Goal: Task Accomplishment & Management: Use online tool/utility

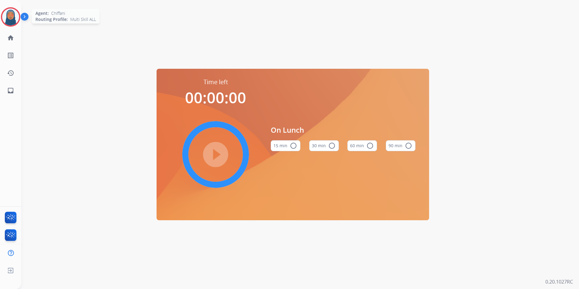
click at [6, 18] on img at bounding box center [10, 16] width 17 height 17
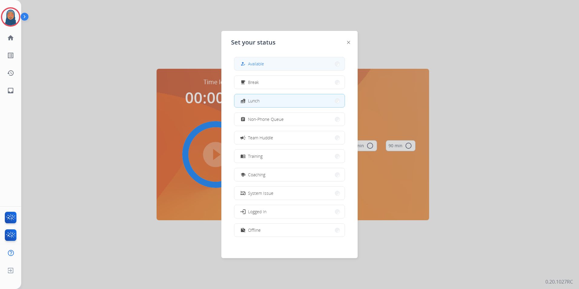
click at [279, 63] on button "how_to_reg Available" at bounding box center [290, 63] width 110 height 13
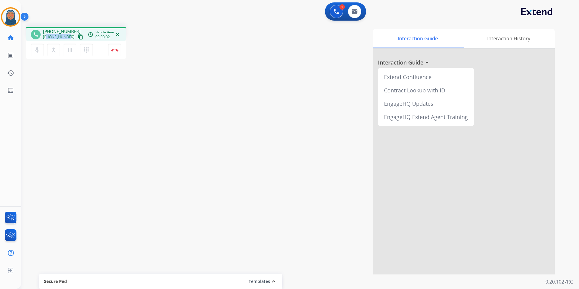
drag, startPoint x: 68, startPoint y: 37, endPoint x: 47, endPoint y: 37, distance: 21.2
click at [47, 37] on div "+16788526837 content_copy" at bounding box center [63, 36] width 41 height 7
copy span "6788526837"
click at [115, 52] on button "Disconnect" at bounding box center [114, 50] width 13 height 13
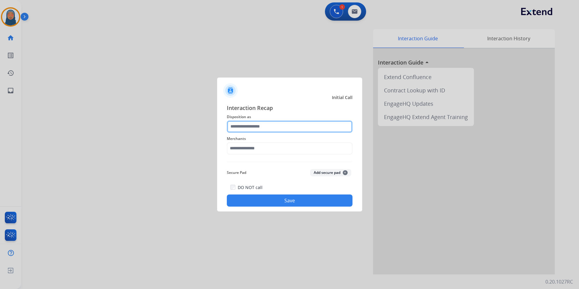
click at [259, 126] on input "text" at bounding box center [290, 127] width 126 height 12
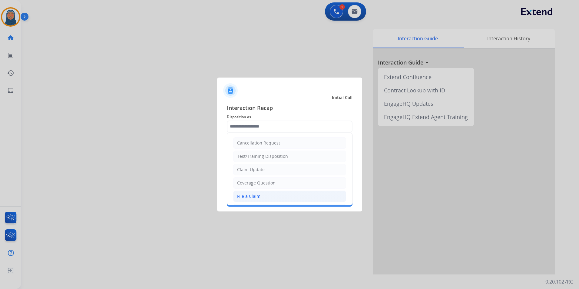
click at [262, 193] on li "File a Claim" at bounding box center [289, 197] width 113 height 12
type input "**********"
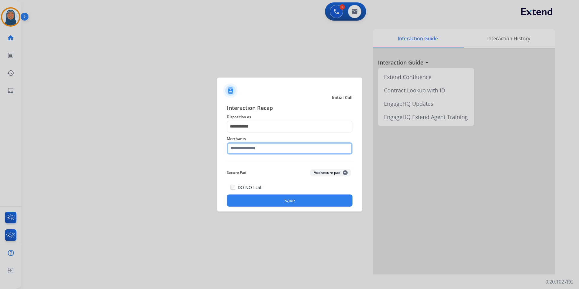
click at [269, 149] on input "text" at bounding box center [290, 148] width 126 height 12
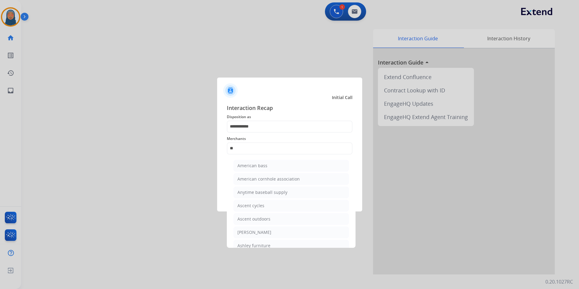
drag, startPoint x: 270, startPoint y: 245, endPoint x: 271, endPoint y: 237, distance: 8.8
click at [270, 245] on li "Ashley furniture" at bounding box center [291, 246] width 115 height 12
type input "**********"
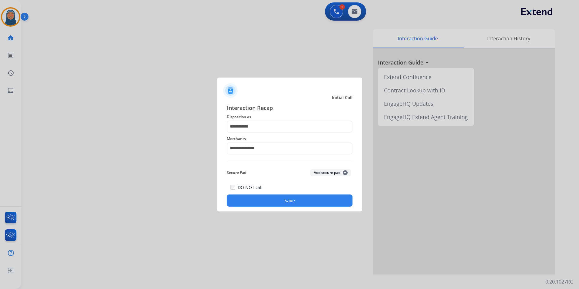
click at [285, 200] on button "Save" at bounding box center [290, 201] width 126 height 12
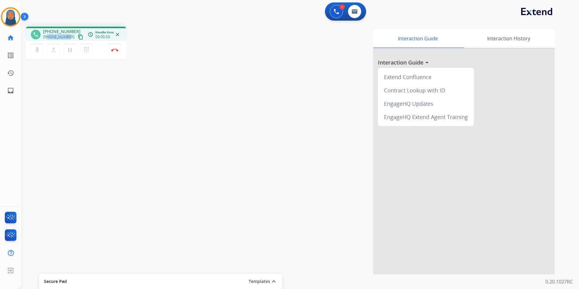
drag, startPoint x: 69, startPoint y: 38, endPoint x: 46, endPoint y: 38, distance: 22.4
click at [46, 38] on div "+14084173198 content_copy" at bounding box center [63, 36] width 41 height 7
copy span "4084173198"
click at [117, 53] on button "Disconnect" at bounding box center [114, 50] width 13 height 13
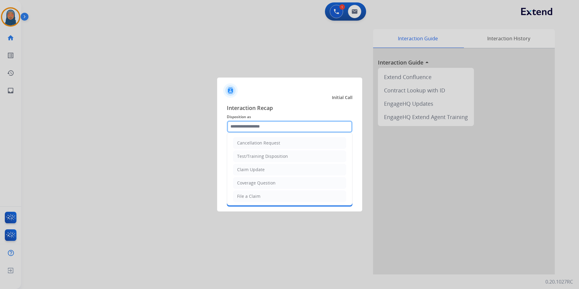
click at [286, 126] on input "text" at bounding box center [290, 127] width 126 height 12
drag, startPoint x: 259, startPoint y: 196, endPoint x: 263, endPoint y: 175, distance: 20.9
click at [259, 195] on div "File a Claim" at bounding box center [248, 196] width 23 height 6
type input "**********"
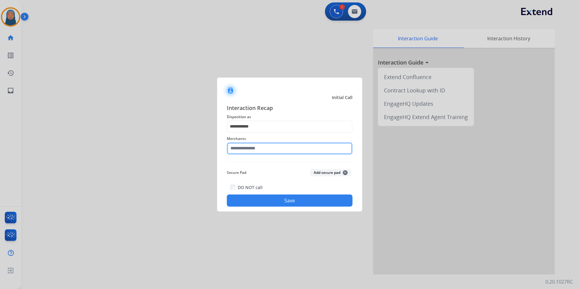
click at [267, 149] on input "text" at bounding box center [290, 148] width 126 height 12
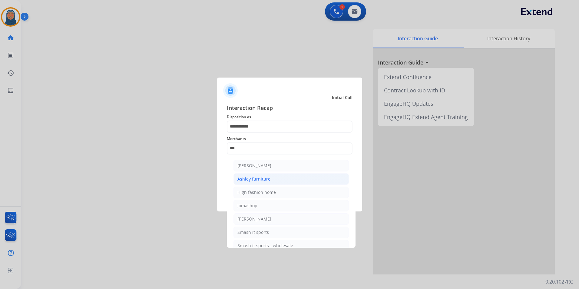
click at [272, 181] on li "Ashley furniture" at bounding box center [291, 179] width 115 height 12
type input "**********"
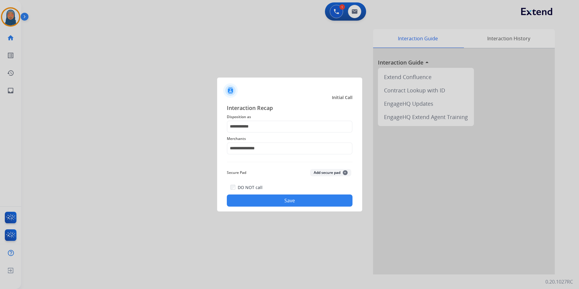
click at [286, 204] on button "Save" at bounding box center [290, 201] width 126 height 12
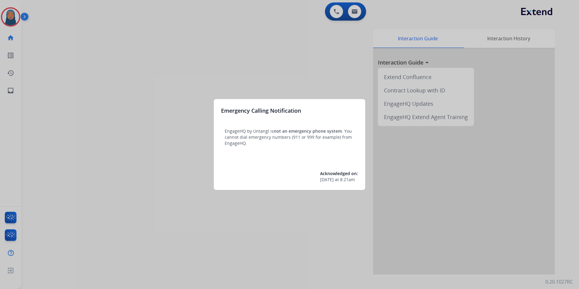
click at [88, 86] on div at bounding box center [289, 144] width 579 height 289
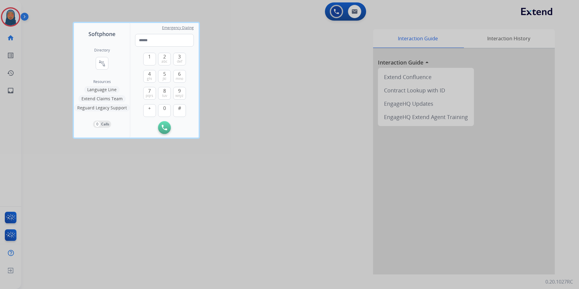
click at [88, 85] on div "Directory connect_without_contact Resource Directory Resources Language Line Ex…" at bounding box center [102, 87] width 56 height 99
click at [66, 75] on div at bounding box center [289, 144] width 579 height 289
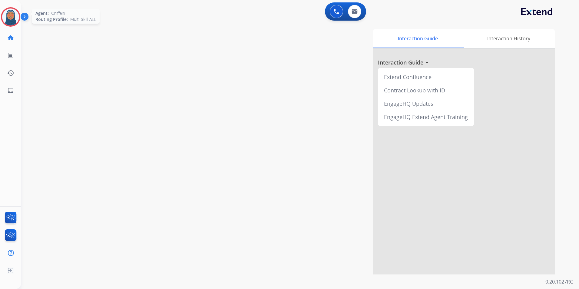
click at [7, 15] on img at bounding box center [10, 16] width 17 height 17
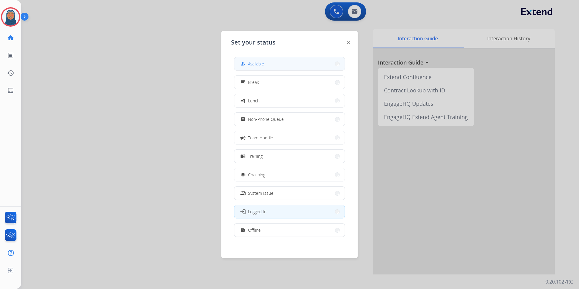
click at [253, 67] on div "how_to_reg Available" at bounding box center [251, 63] width 25 height 7
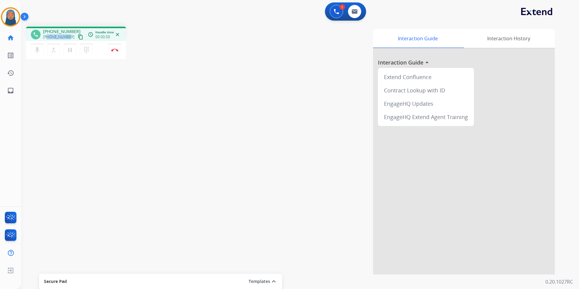
drag, startPoint x: 68, startPoint y: 36, endPoint x: 47, endPoint y: 37, distance: 20.9
click at [47, 37] on div "+13139096612 content_copy" at bounding box center [63, 36] width 41 height 7
copy span "3139096612"
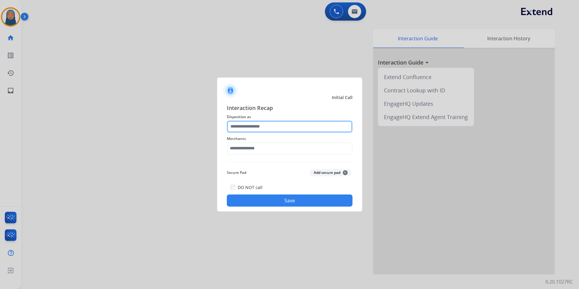
click at [298, 128] on input "text" at bounding box center [290, 127] width 126 height 12
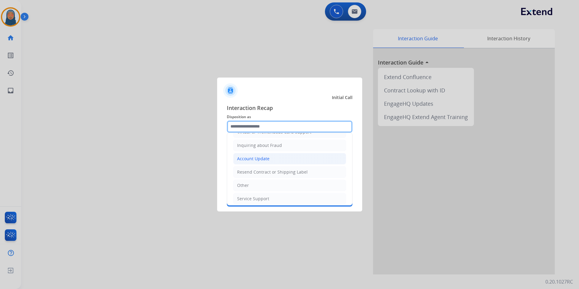
scroll to position [61, 0]
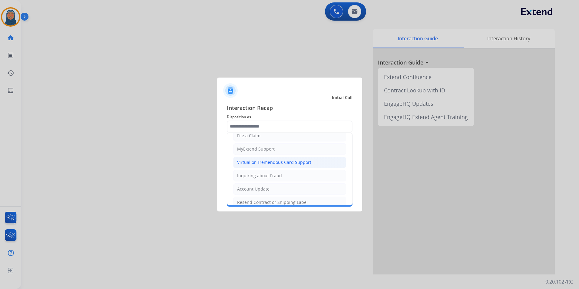
click at [263, 162] on div "Virtual or Tremendous Card Support" at bounding box center [274, 162] width 74 height 6
type input "**********"
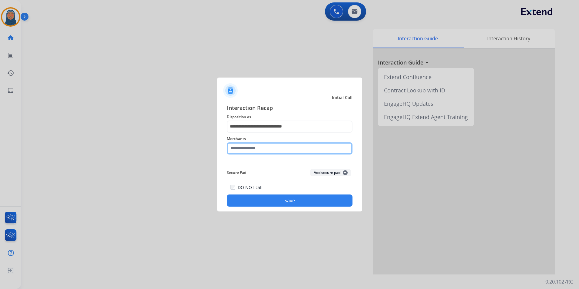
click at [267, 148] on input "text" at bounding box center [290, 148] width 126 height 12
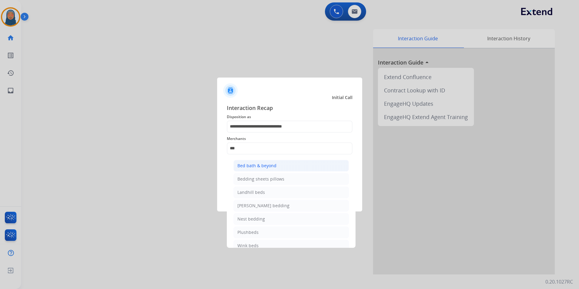
click at [263, 165] on div "Bed bath & beyond" at bounding box center [257, 166] width 39 height 6
type input "**********"
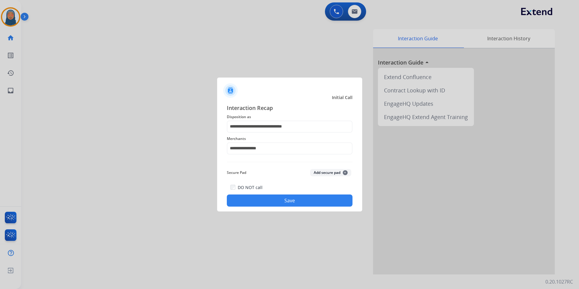
click at [296, 210] on div "**********" at bounding box center [289, 155] width 145 height 113
click at [295, 200] on button "Save" at bounding box center [290, 201] width 126 height 12
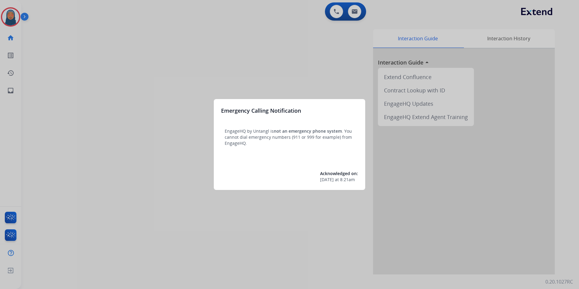
click at [11, 18] on div at bounding box center [289, 144] width 579 height 289
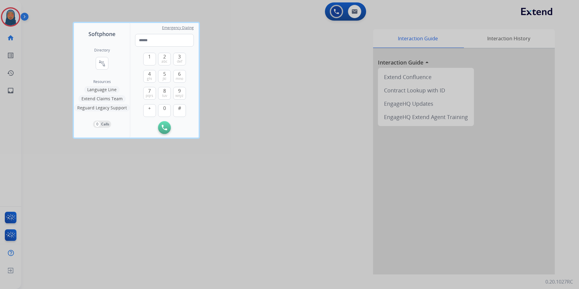
click at [11, 18] on div at bounding box center [289, 144] width 579 height 289
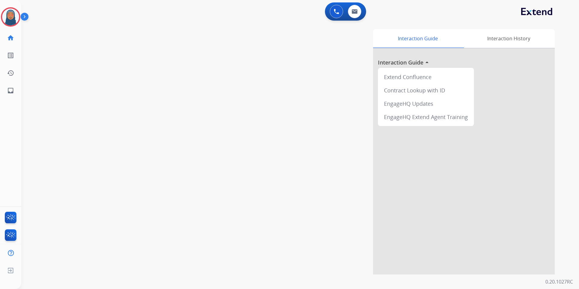
click at [11, 18] on img at bounding box center [10, 16] width 17 height 17
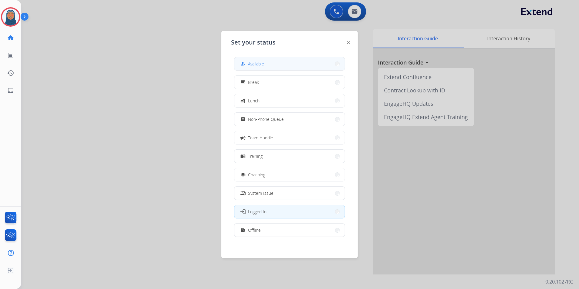
click at [260, 65] on span "Available" at bounding box center [256, 64] width 16 height 6
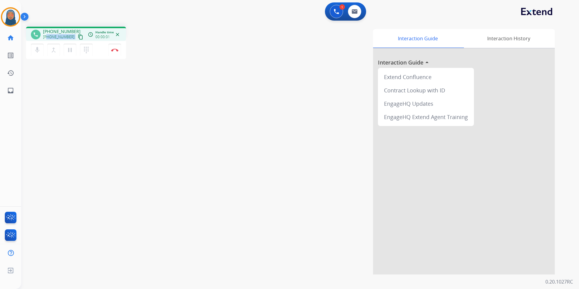
drag, startPoint x: 69, startPoint y: 38, endPoint x: 48, endPoint y: 40, distance: 22.0
click at [48, 40] on div "+18159539295 content_copy" at bounding box center [63, 36] width 41 height 7
copy div "8159539295 content_copy access_time Call metrics Queue 00:10 Hold 00:00 Talk 00…"
click at [115, 51] on img at bounding box center [114, 49] width 7 height 3
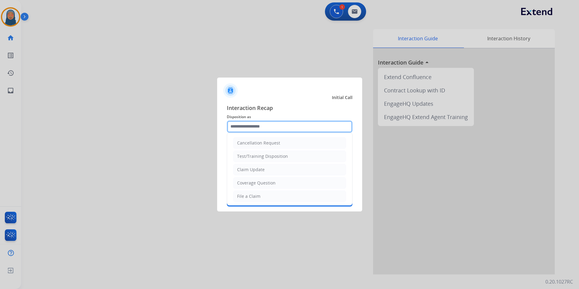
click at [256, 126] on input "text" at bounding box center [290, 127] width 126 height 12
drag, startPoint x: 249, startPoint y: 188, endPoint x: 249, endPoint y: 182, distance: 6.1
click at [249, 185] on li "Other" at bounding box center [289, 186] width 113 height 12
type input "*****"
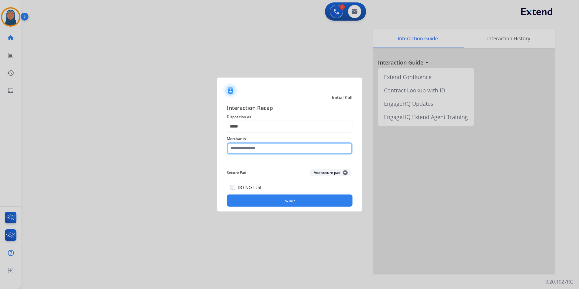
click at [254, 151] on input "text" at bounding box center [290, 148] width 126 height 12
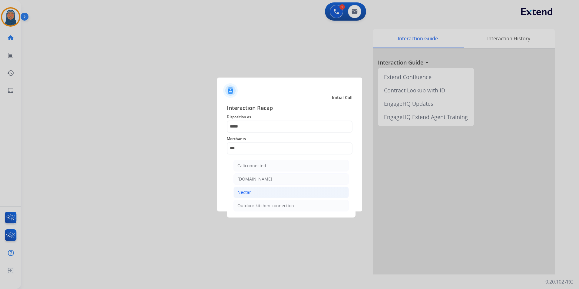
click at [240, 193] on div "Nectar" at bounding box center [245, 192] width 14 height 6
type input "******"
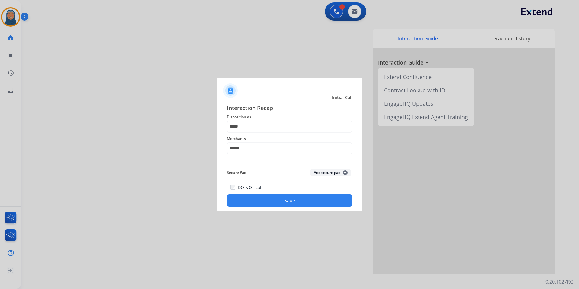
click at [283, 202] on button "Save" at bounding box center [290, 201] width 126 height 12
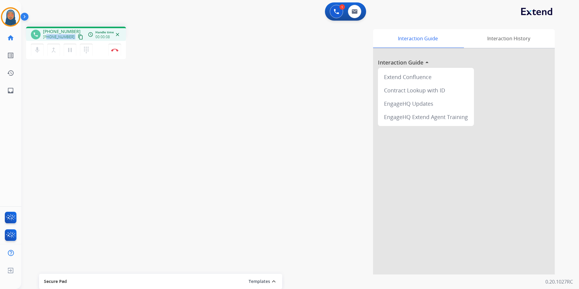
drag, startPoint x: 70, startPoint y: 36, endPoint x: 47, endPoint y: 37, distance: 22.7
click at [47, 37] on div "+12096136634 content_copy" at bounding box center [63, 36] width 41 height 7
copy div "2096136634 content_copy access_time Call metrics Queue 00:09 Hold 00:00 Talk 00…"
click at [115, 52] on button "Disconnect" at bounding box center [114, 50] width 13 height 13
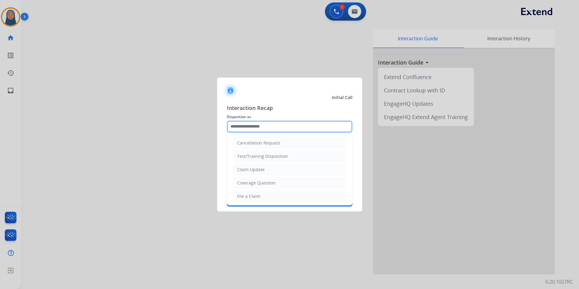
click at [277, 126] on input "text" at bounding box center [290, 127] width 126 height 12
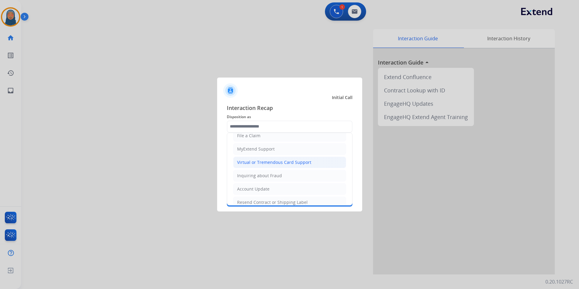
click at [265, 161] on div "Virtual or Tremendous Card Support" at bounding box center [274, 162] width 74 height 6
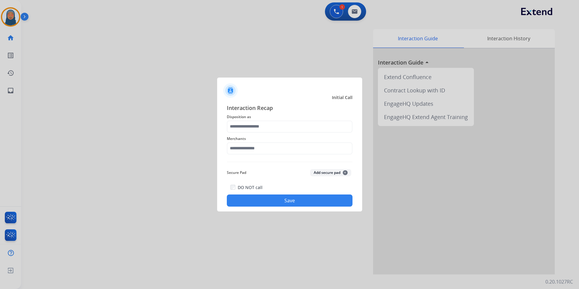
type input "**********"
click at [262, 149] on input "text" at bounding box center [290, 148] width 126 height 12
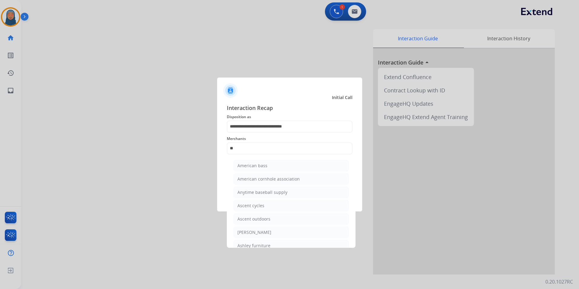
click at [253, 245] on div "Ashley furniture" at bounding box center [254, 246] width 33 height 6
type input "**********"
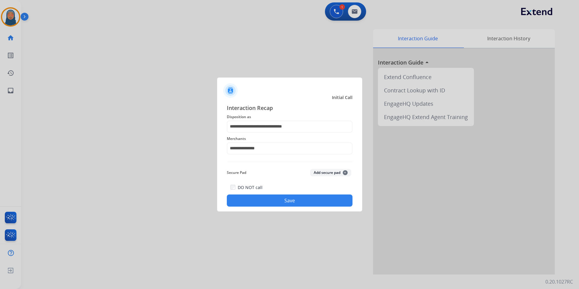
click at [265, 202] on button "Save" at bounding box center [290, 201] width 126 height 12
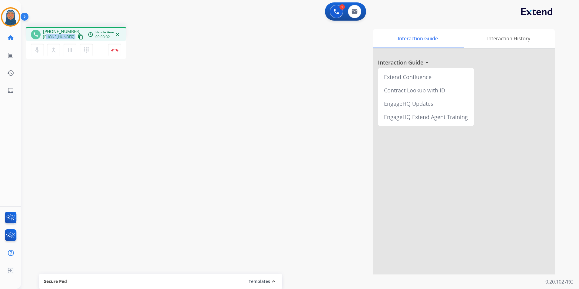
drag, startPoint x: 70, startPoint y: 37, endPoint x: 47, endPoint y: 39, distance: 22.6
click at [47, 39] on div "+19315881824 content_copy" at bounding box center [63, 36] width 41 height 7
copy div "9315881824 content_copy access_time Call metrics Queue 00:09 Hold 00:00 Talk 00…"
click at [114, 50] on img at bounding box center [114, 49] width 7 height 3
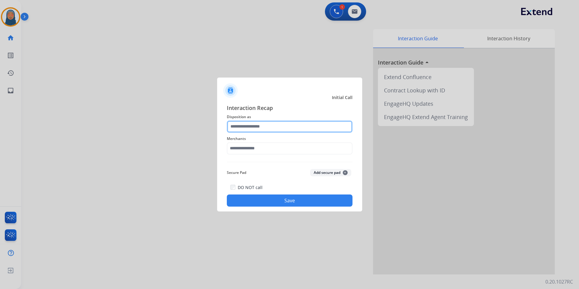
click at [243, 131] on input "text" at bounding box center [290, 127] width 126 height 12
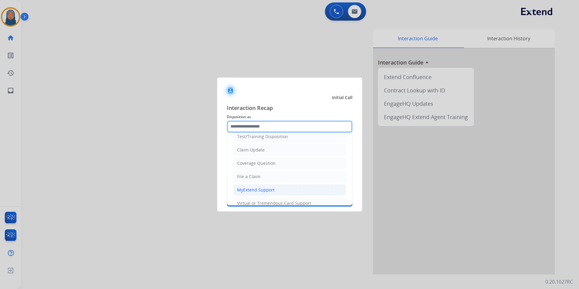
scroll to position [30, 0]
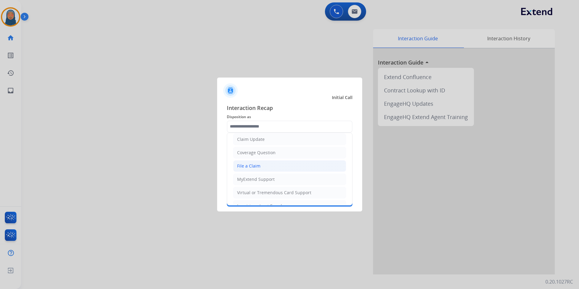
click at [255, 165] on div "File a Claim" at bounding box center [248, 166] width 23 height 6
type input "**********"
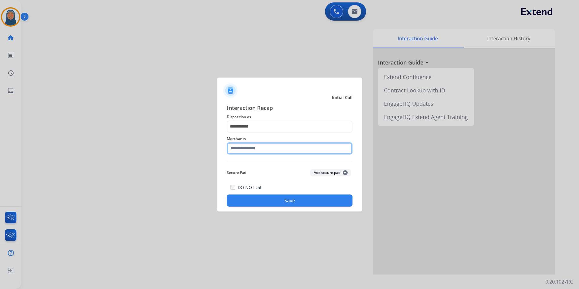
click at [264, 146] on input "text" at bounding box center [290, 148] width 126 height 12
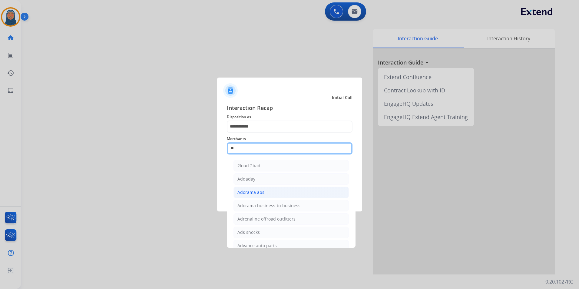
type input "*"
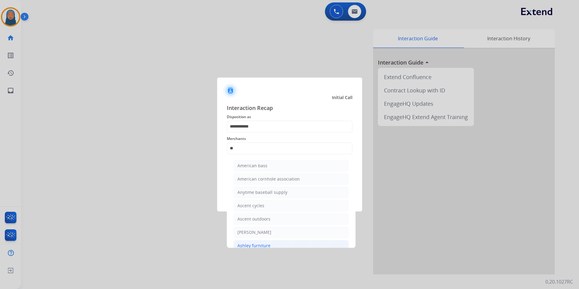
click at [261, 244] on div "Ashley furniture" at bounding box center [254, 246] width 33 height 6
type input "**********"
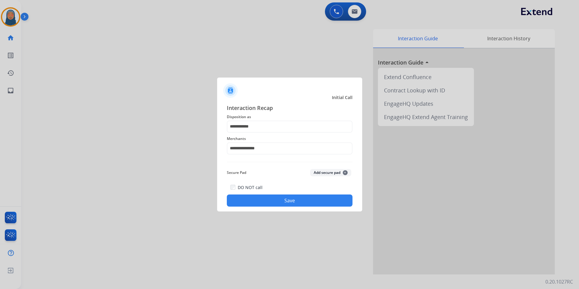
click at [278, 205] on button "Save" at bounding box center [290, 201] width 126 height 12
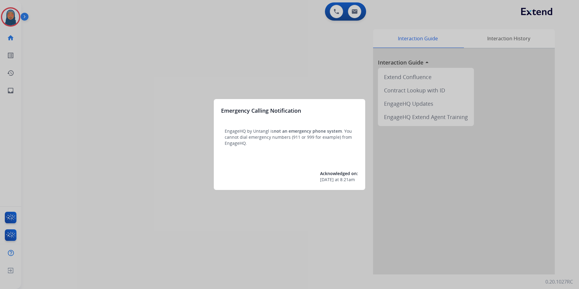
click at [10, 18] on div at bounding box center [289, 144] width 579 height 289
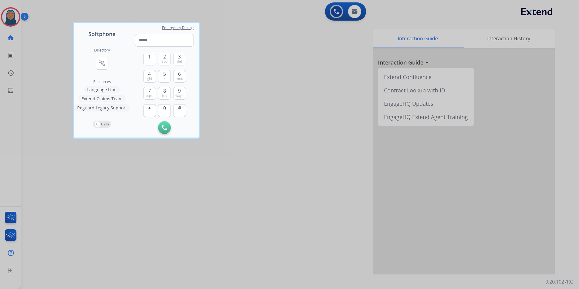
click at [11, 18] on div at bounding box center [289, 144] width 579 height 289
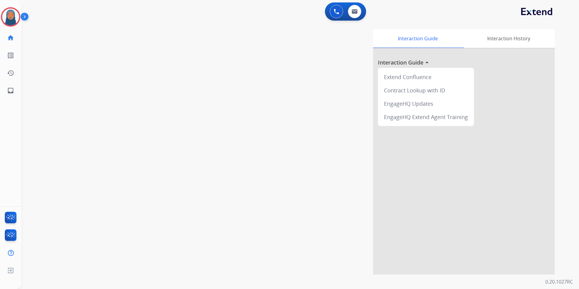
click at [11, 18] on img at bounding box center [10, 16] width 17 height 17
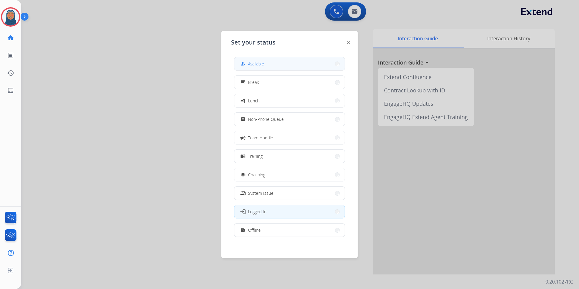
click at [292, 63] on button "how_to_reg Available" at bounding box center [290, 63] width 110 height 13
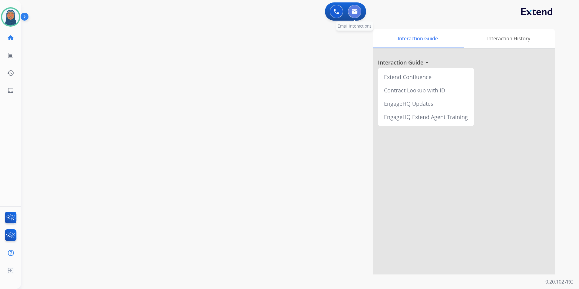
click at [354, 13] on img at bounding box center [355, 11] width 6 height 5
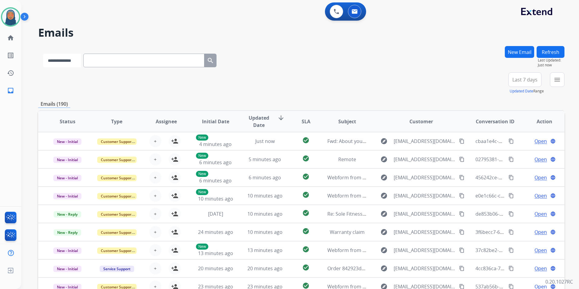
click at [65, 65] on select "**********" at bounding box center [62, 61] width 38 height 14
select select "**********"
click at [43, 54] on select "**********" at bounding box center [62, 61] width 38 height 14
paste input "**********"
type input "**********"
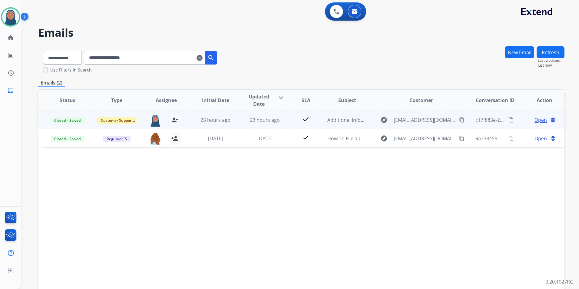
click at [538, 119] on span "Open" at bounding box center [541, 119] width 12 height 7
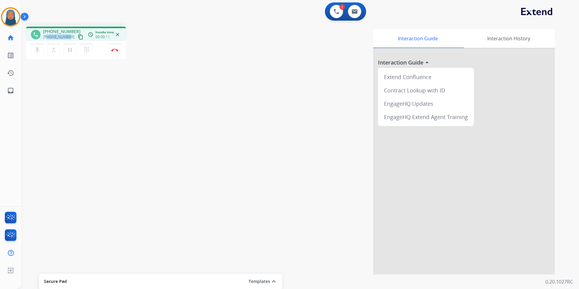
drag, startPoint x: 68, startPoint y: 36, endPoint x: 48, endPoint y: 38, distance: 20.1
click at [48, 38] on div "+15037296349 content_copy" at bounding box center [63, 36] width 41 height 7
copy span "5037296349"
click at [114, 52] on button "Disconnect" at bounding box center [114, 50] width 13 height 13
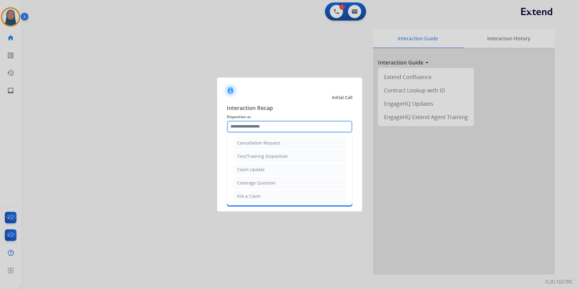
click at [260, 128] on input "text" at bounding box center [290, 127] width 126 height 12
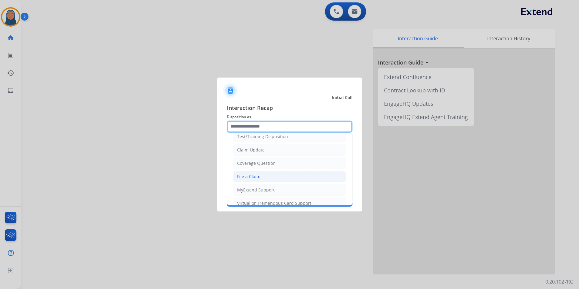
scroll to position [30, 0]
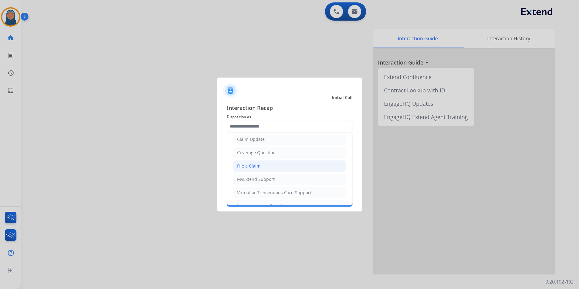
click at [258, 168] on div "File a Claim" at bounding box center [248, 166] width 23 height 6
type input "**********"
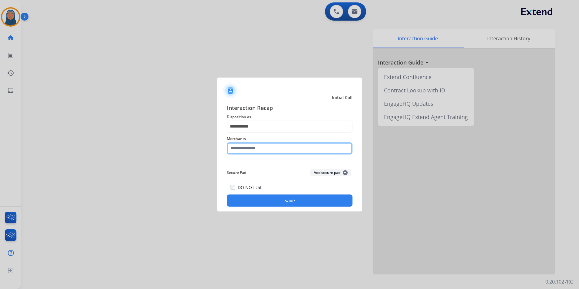
click at [259, 152] on input "text" at bounding box center [290, 148] width 126 height 12
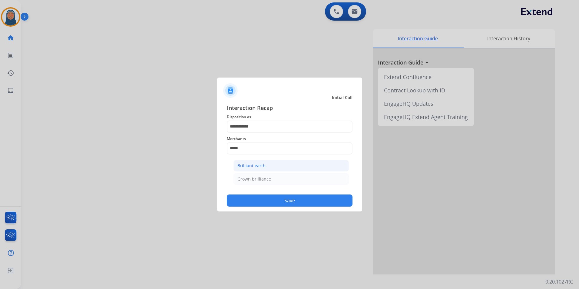
click at [261, 167] on div "Brilliant earth" at bounding box center [252, 166] width 28 height 6
type input "**********"
click at [283, 202] on button "Save" at bounding box center [290, 201] width 126 height 12
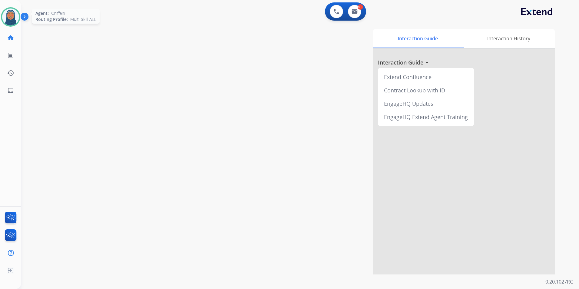
click at [12, 20] on img at bounding box center [10, 16] width 17 height 17
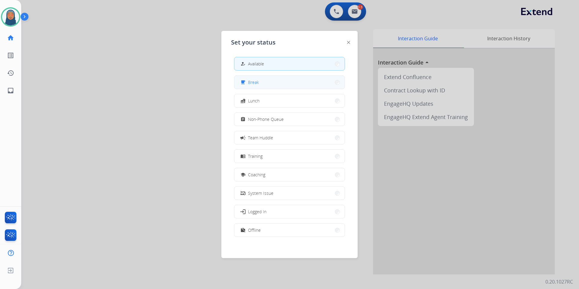
click at [265, 78] on button "free_breakfast Break" at bounding box center [290, 82] width 110 height 13
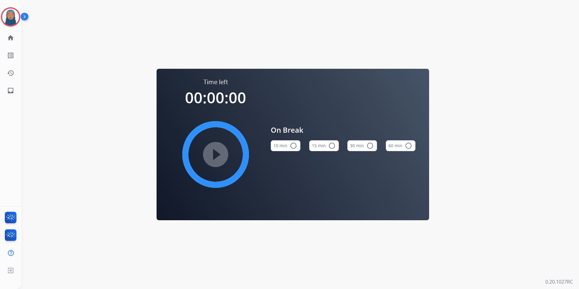
click at [331, 147] on mat-icon "radio_button_unchecked" at bounding box center [332, 145] width 7 height 7
click at [8, 18] on img at bounding box center [10, 16] width 17 height 17
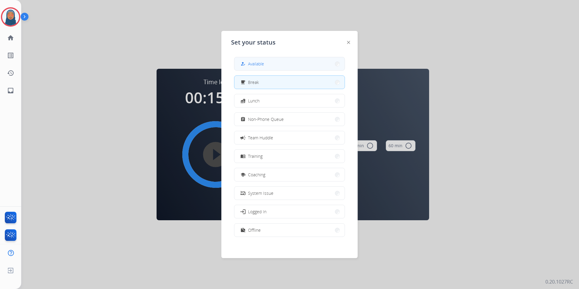
click at [260, 68] on button "how_to_reg Available" at bounding box center [290, 63] width 110 height 13
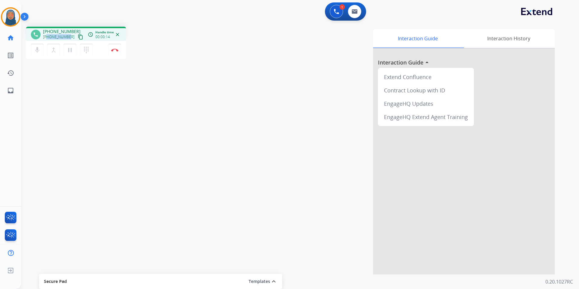
drag, startPoint x: 69, startPoint y: 38, endPoint x: 48, endPoint y: 38, distance: 21.2
click at [48, 38] on div "+19365379758 content_copy" at bounding box center [63, 36] width 41 height 7
copy span "9365379758"
click at [116, 52] on button "Disconnect" at bounding box center [114, 50] width 13 height 13
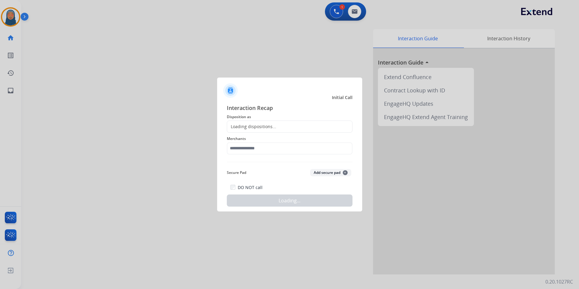
click at [280, 123] on div "Loading dispositions..." at bounding box center [290, 127] width 126 height 12
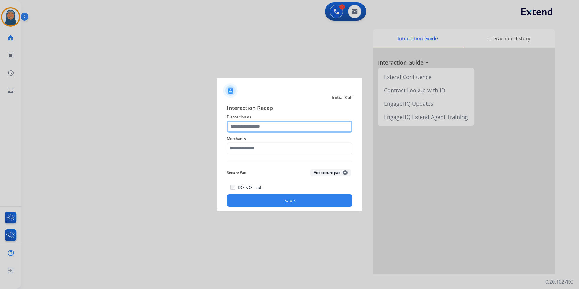
click at [281, 126] on input "text" at bounding box center [290, 127] width 126 height 12
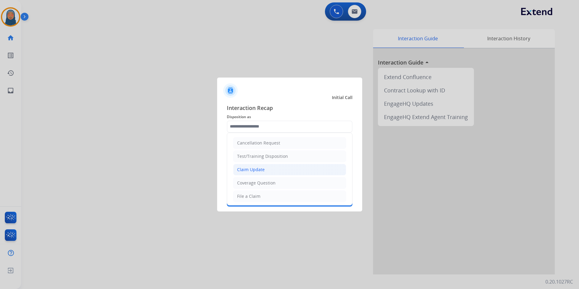
click at [268, 172] on li "Claim Update" at bounding box center [289, 170] width 113 height 12
type input "**********"
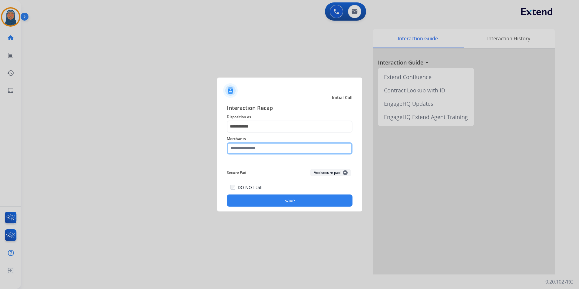
click at [271, 149] on input "text" at bounding box center [290, 148] width 126 height 12
type input "***"
click at [268, 194] on div "DO NOT call Save" at bounding box center [290, 195] width 126 height 23
click at [281, 205] on button "Save" at bounding box center [290, 201] width 126 height 12
click at [245, 143] on input "***" at bounding box center [290, 148] width 126 height 12
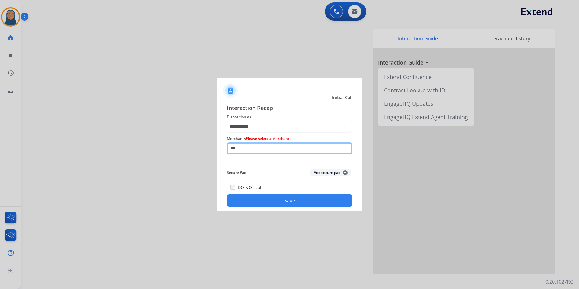
drag, startPoint x: 245, startPoint y: 148, endPoint x: 195, endPoint y: 145, distance: 50.7
click at [0, 145] on app-contact-recap-modal "**********" at bounding box center [0, 144] width 0 height 289
drag, startPoint x: 157, startPoint y: 138, endPoint x: 65, endPoint y: 125, distance: 93.0
click at [0, 126] on app-contact-recap-modal "**********" at bounding box center [0, 144] width 0 height 289
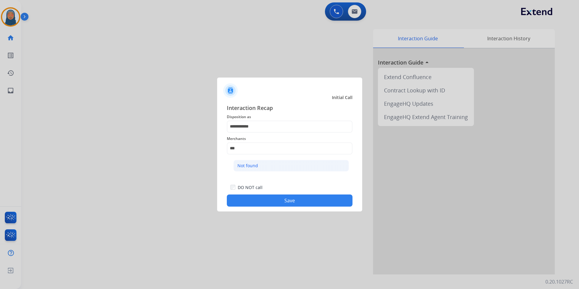
click at [245, 167] on div "Not found" at bounding box center [248, 166] width 21 height 6
type input "*********"
click at [288, 202] on button "Save" at bounding box center [290, 201] width 126 height 12
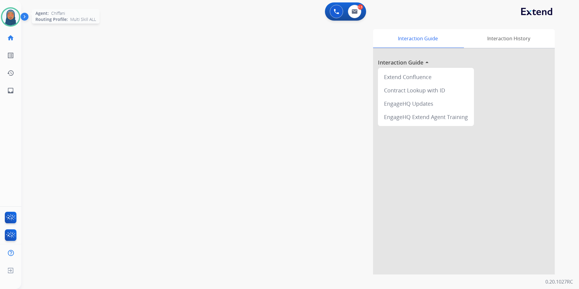
drag, startPoint x: 5, startPoint y: 16, endPoint x: 11, endPoint y: 19, distance: 6.0
click at [5, 17] on img at bounding box center [10, 16] width 17 height 17
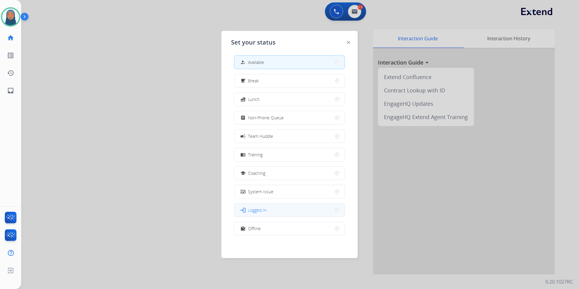
scroll to position [2, 0]
click at [298, 231] on button "work_off Offline" at bounding box center [290, 228] width 110 height 13
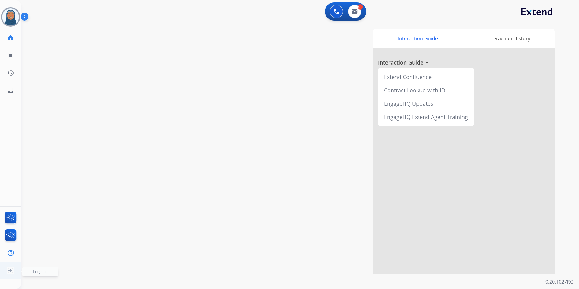
click at [11, 272] on img at bounding box center [10, 271] width 11 height 12
click at [36, 274] on span "Log out" at bounding box center [40, 272] width 14 height 6
click at [39, 270] on span "Log out" at bounding box center [40, 272] width 14 height 6
